Goal: Transaction & Acquisition: Subscribe to service/newsletter

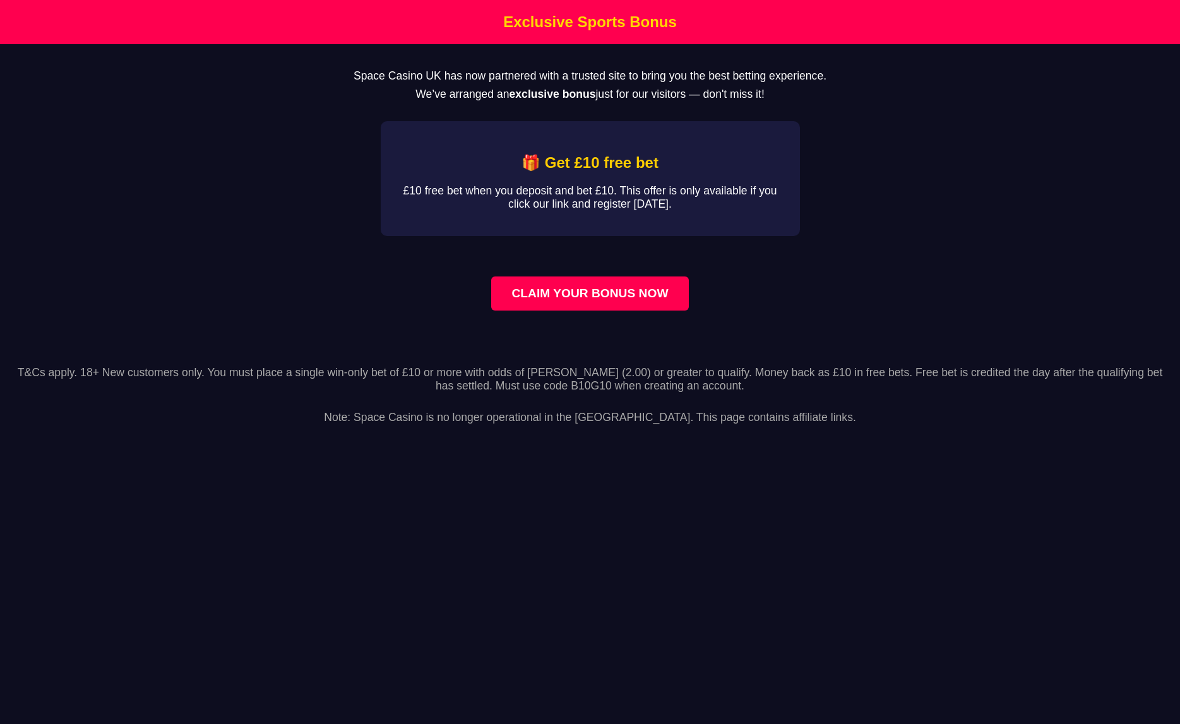
click at [189, 317] on main "Space Casino UK has now partnered with a trusted site to bring you the best bet…" at bounding box center [590, 197] width 1180 height 307
click at [518, 18] on h1 "Exclusive Sports Bonus" at bounding box center [590, 22] width 1174 height 18
drag, startPoint x: 535, startPoint y: 258, endPoint x: 544, endPoint y: 224, distance: 34.6
click at [535, 257] on main "Space Casino UK has now partnered with a trusted site to bring you the best bet…" at bounding box center [590, 197] width 1180 height 307
click at [547, 201] on p "£10 free bet when you deposit and bet £10. This offer is only available if you …" at bounding box center [590, 197] width 379 height 27
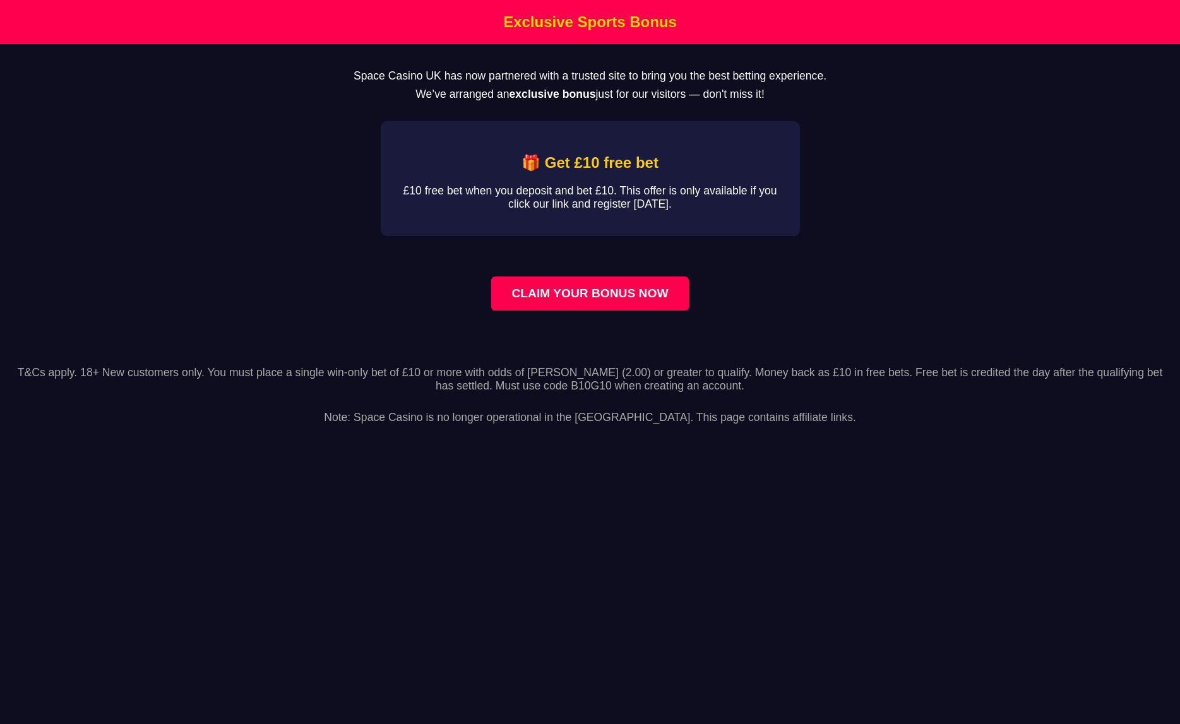
click at [528, 338] on main "Space Casino UK has now partnered with a trusted site to bring you the best bet…" at bounding box center [590, 197] width 1180 height 307
click at [530, 306] on link "CLAIM YOUR BONUS NOW" at bounding box center [589, 294] width 197 height 34
click at [530, 301] on link "CLAIM YOUR BONUS NOW" at bounding box center [589, 294] width 197 height 34
